Goal: Task Accomplishment & Management: Use online tool/utility

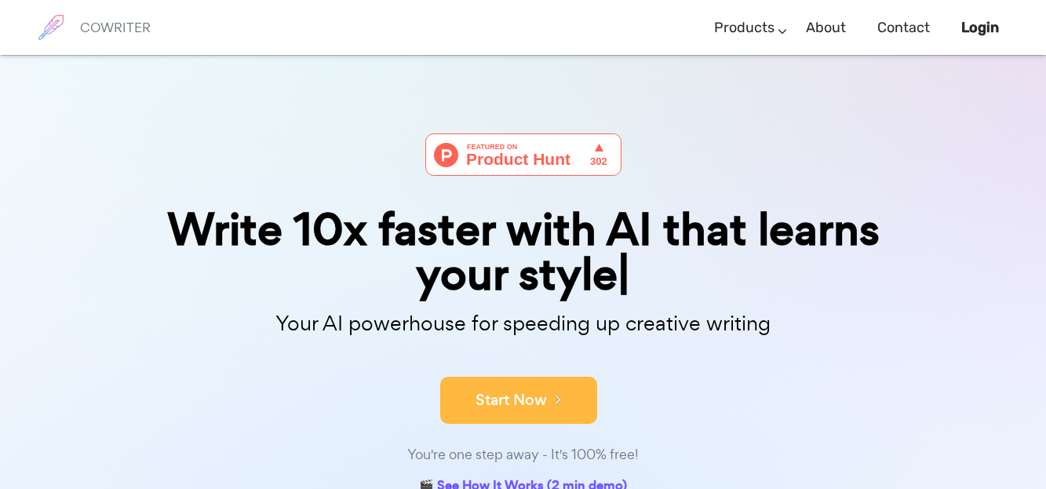
click at [487, 389] on button "Start Now" at bounding box center [518, 400] width 157 height 47
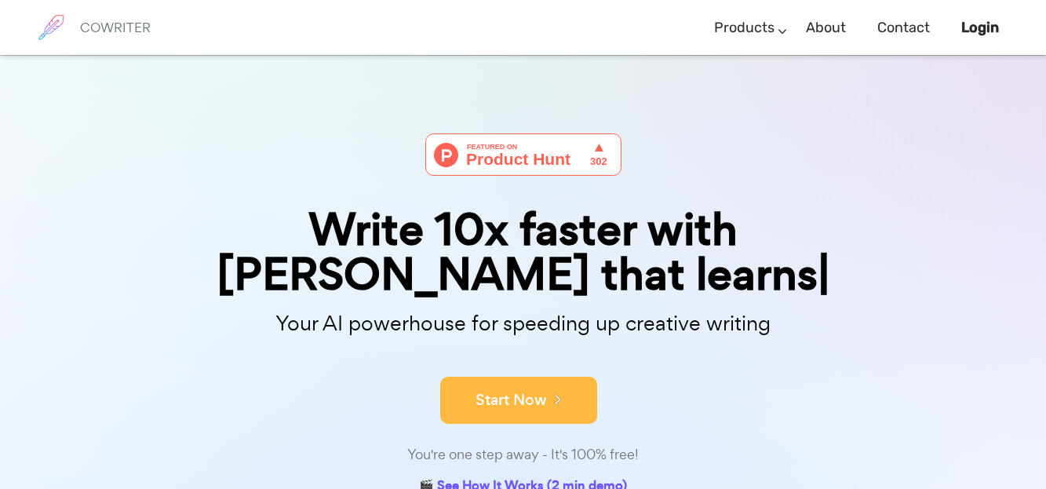
click at [487, 334] on div "Write 10x faster with AI that learns Your AI powerhouse for speeding up creativ…" at bounding box center [523, 316] width 785 height 366
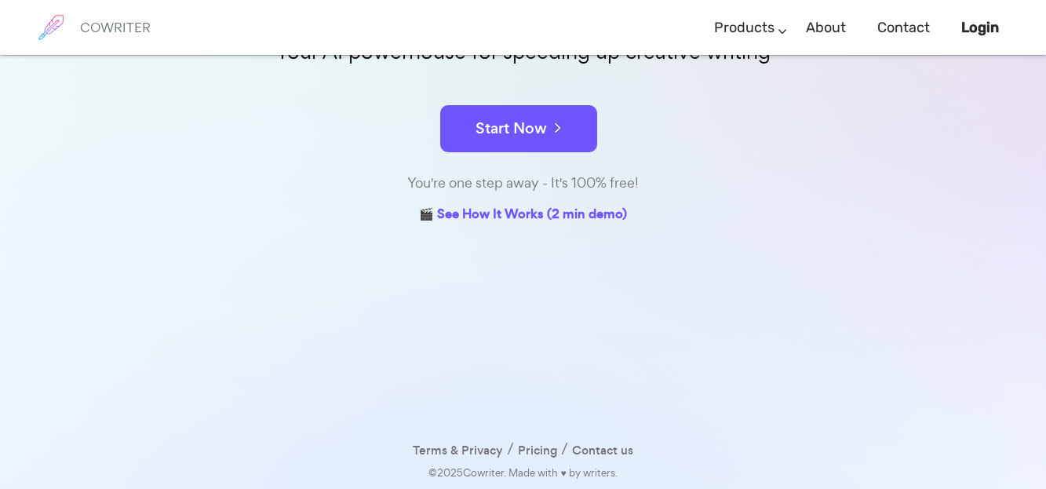
scroll to position [227, 0]
